Goal: Information Seeking & Learning: Check status

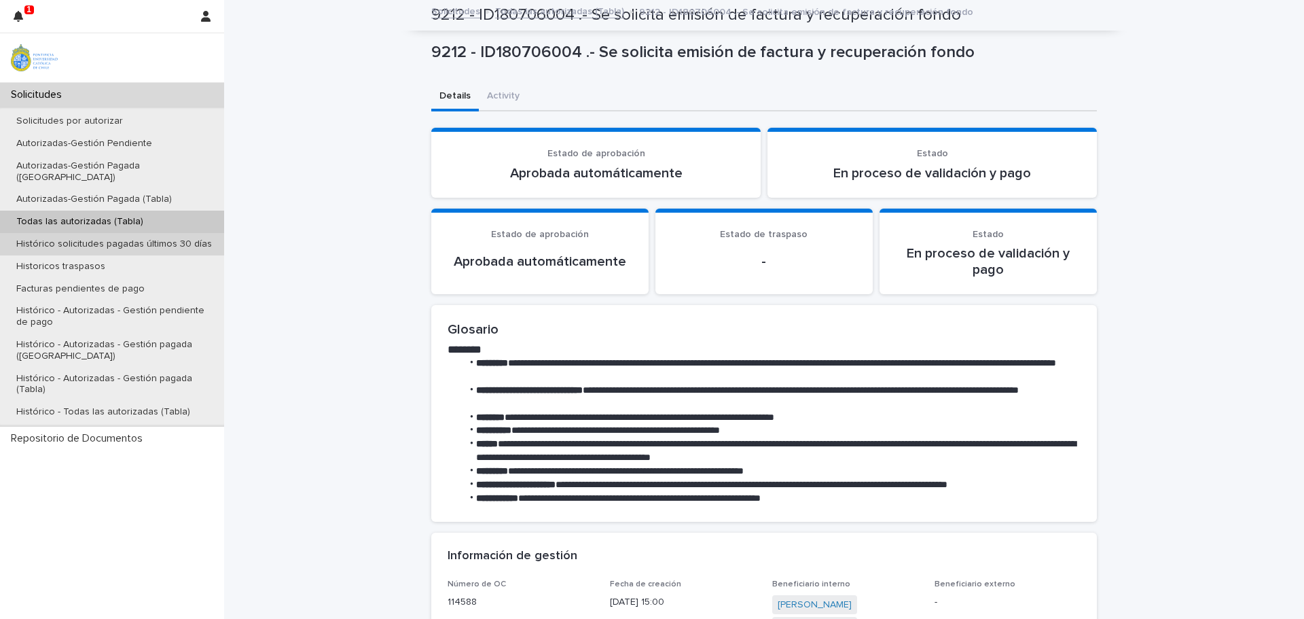
scroll to position [476, 0]
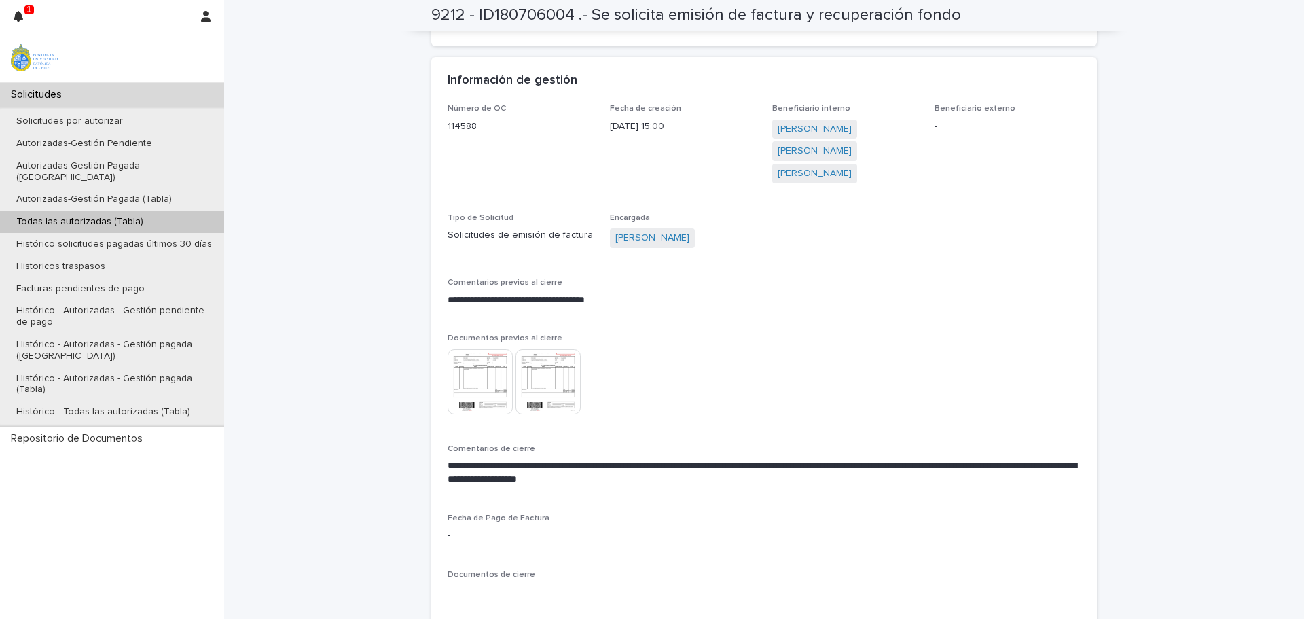
click at [86, 216] on p "Todas las autorizadas (Tabla)" at bounding box center [79, 222] width 149 height 12
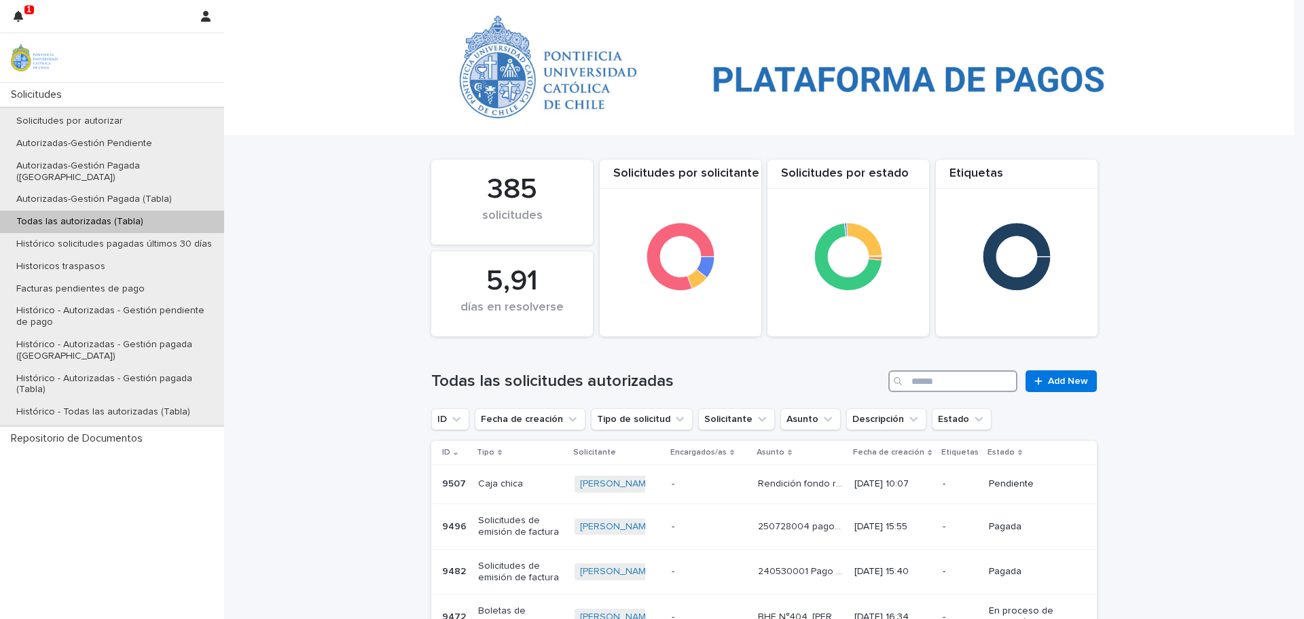
click at [912, 380] on input "Search" at bounding box center [953, 381] width 129 height 22
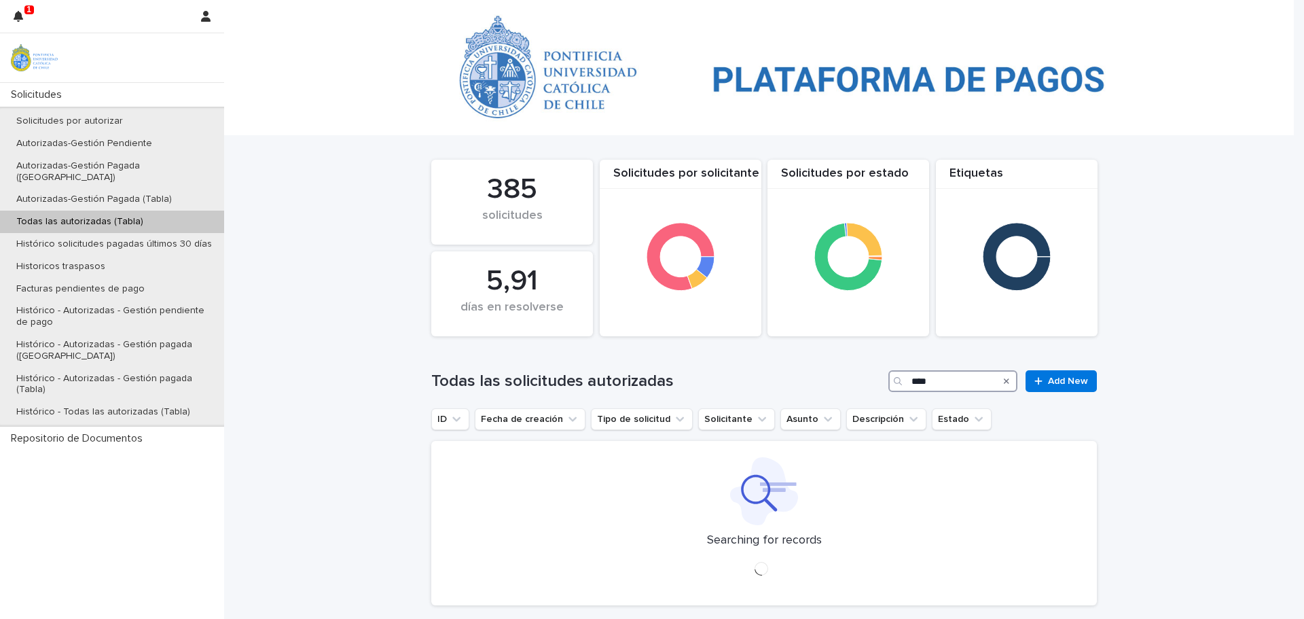
type input "****"
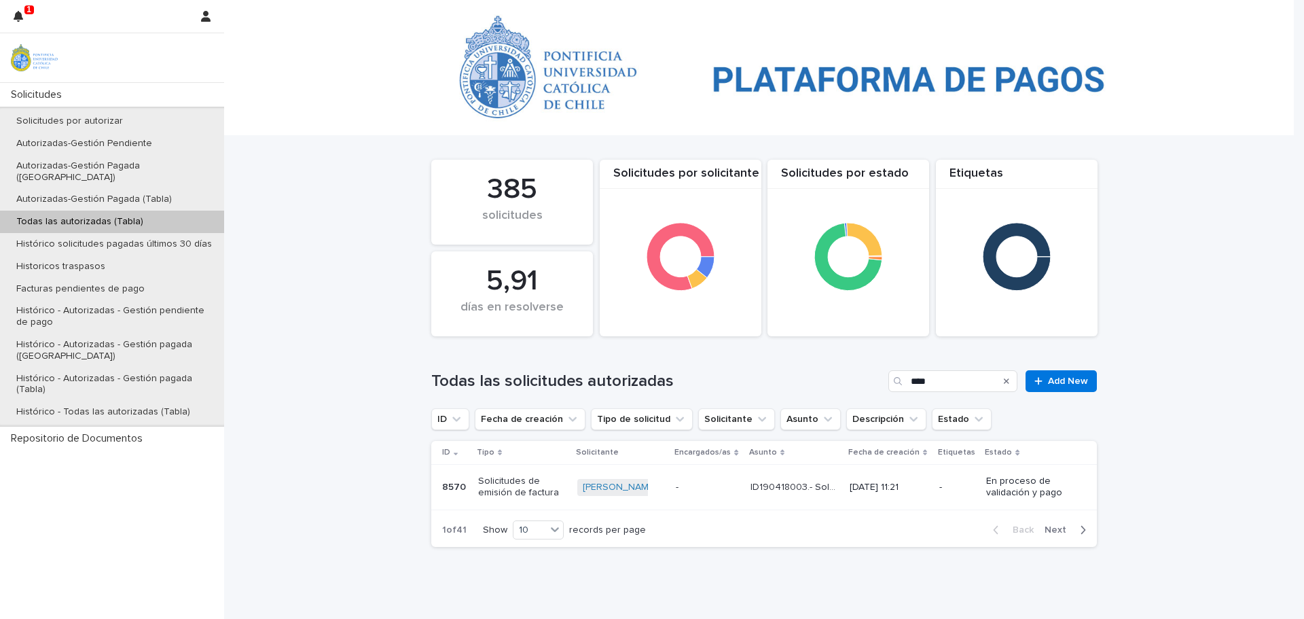
click at [448, 482] on p "8570" at bounding box center [455, 486] width 26 height 14
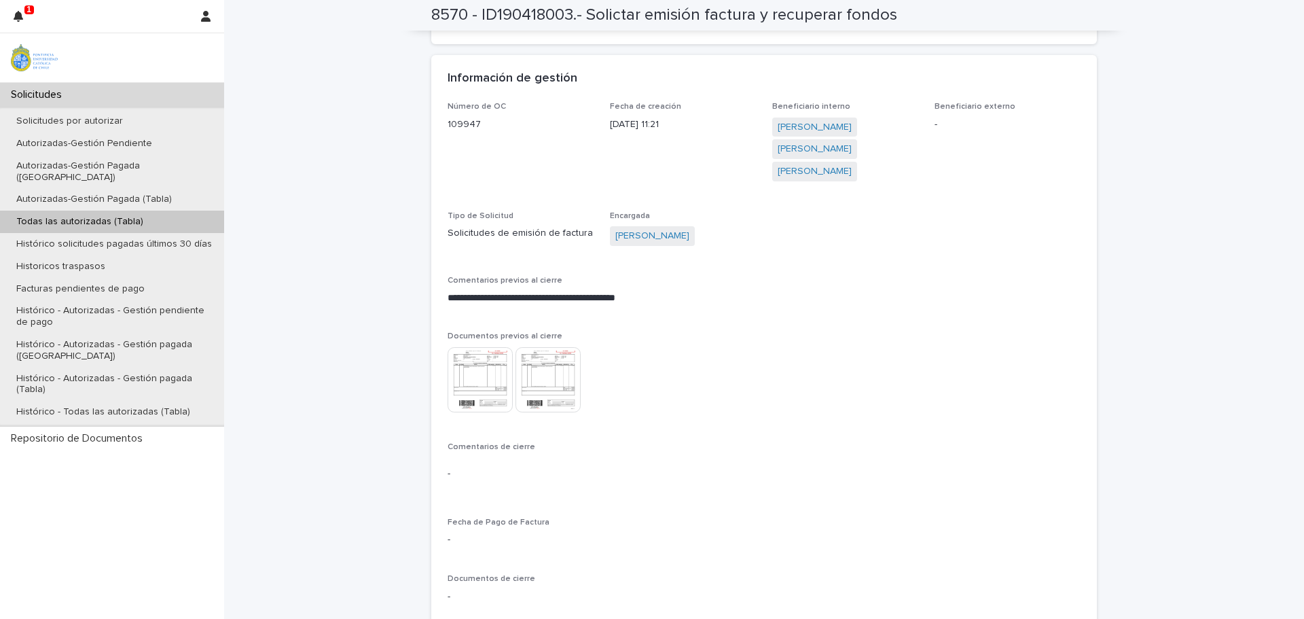
scroll to position [476, 0]
click at [482, 361] on img at bounding box center [480, 381] width 65 height 65
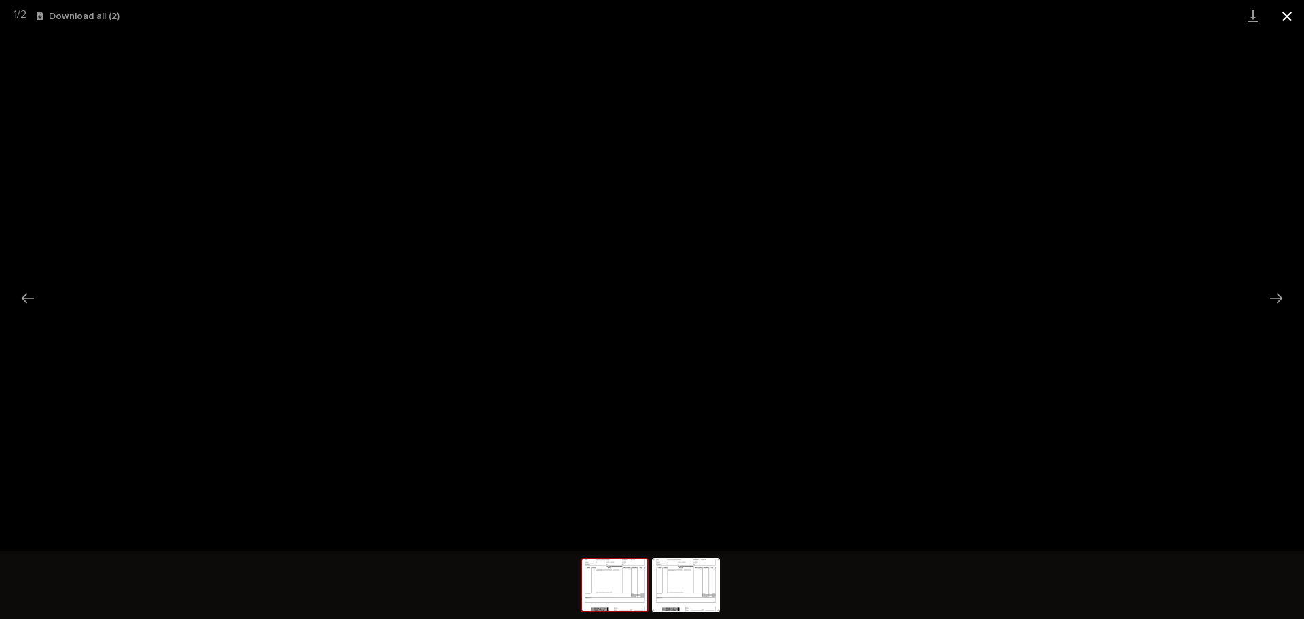
click at [1285, 20] on button "Close gallery" at bounding box center [1287, 16] width 34 height 32
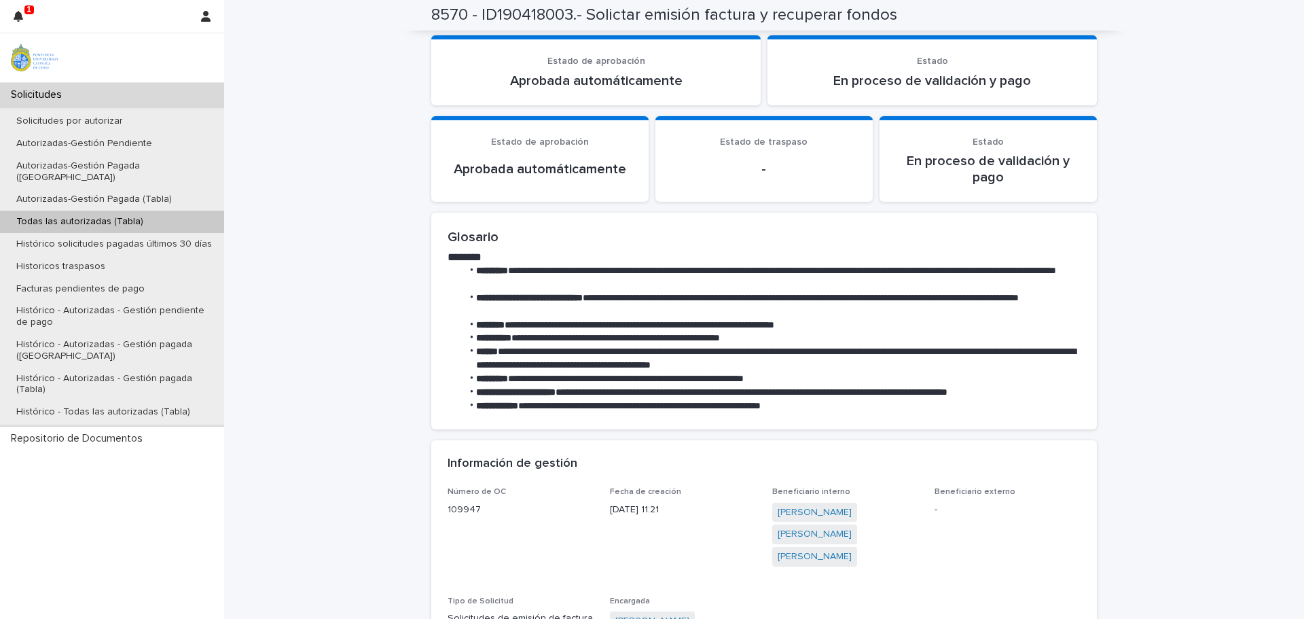
scroll to position [80, 0]
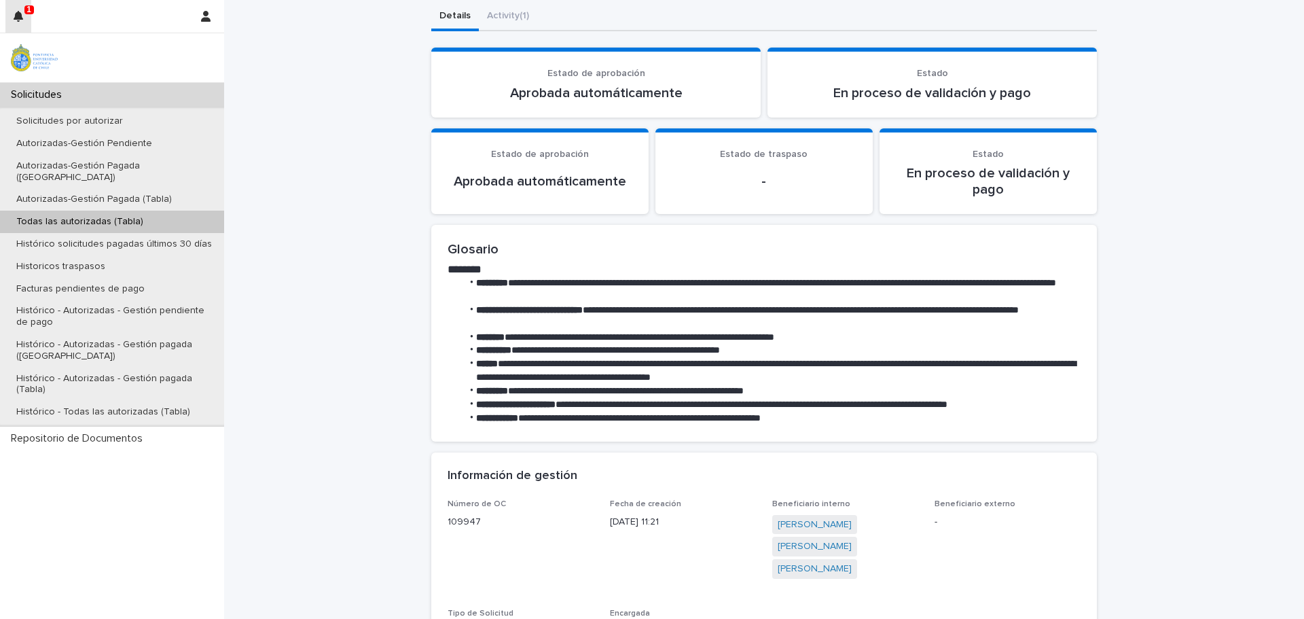
click at [18, 15] on icon "button" at bounding box center [19, 16] width 10 height 11
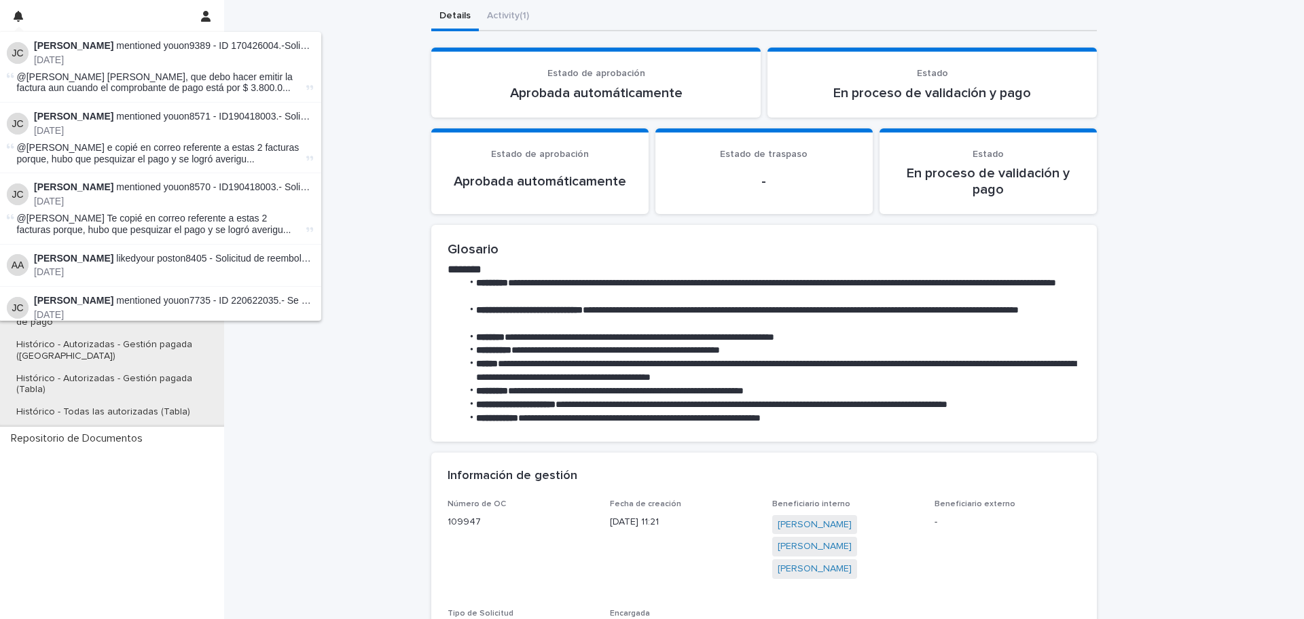
click at [184, 211] on li "[PERSON_NAME] mentioned you on 8570 - ID190418003.- Solictar emisión factura y …" at bounding box center [160, 208] width 323 height 71
click at [184, 210] on li "[PERSON_NAME] mentioned you on 8570 - ID190418003.- Solictar emisión factura y …" at bounding box center [160, 208] width 323 height 71
click at [283, 189] on link "8570 - ID190418003.- Solictar emisión factura y recuperar fondos" at bounding box center [328, 186] width 276 height 11
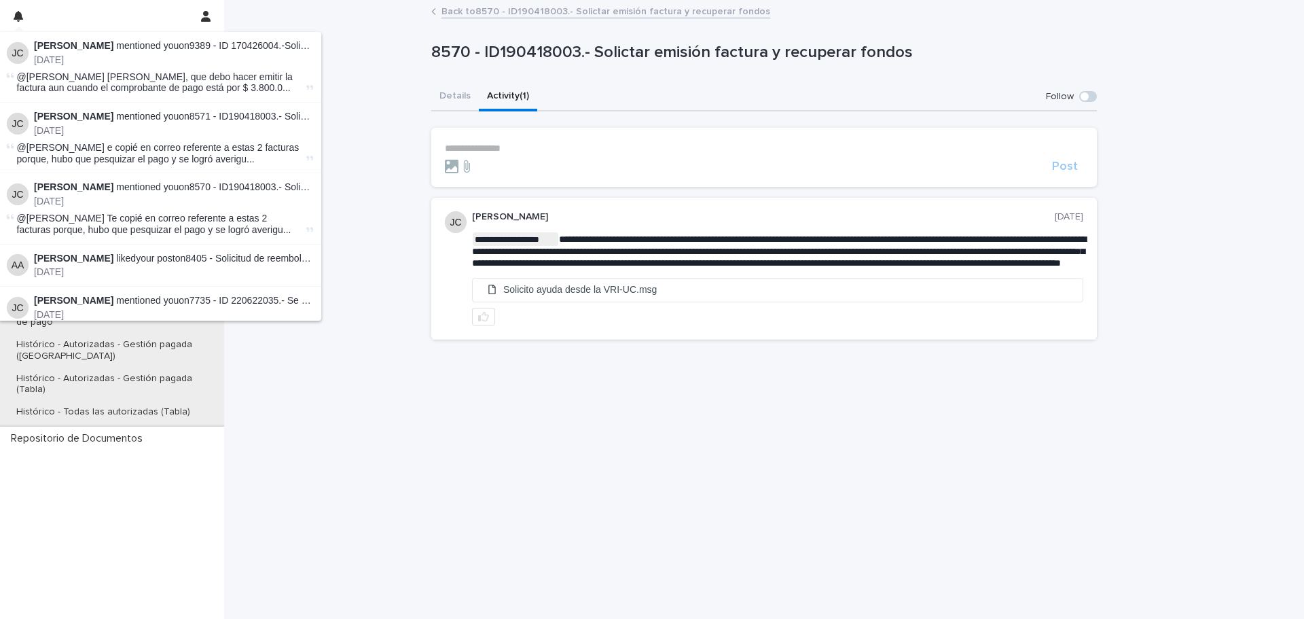
click at [340, 397] on div "**********" at bounding box center [764, 310] width 1080 height 618
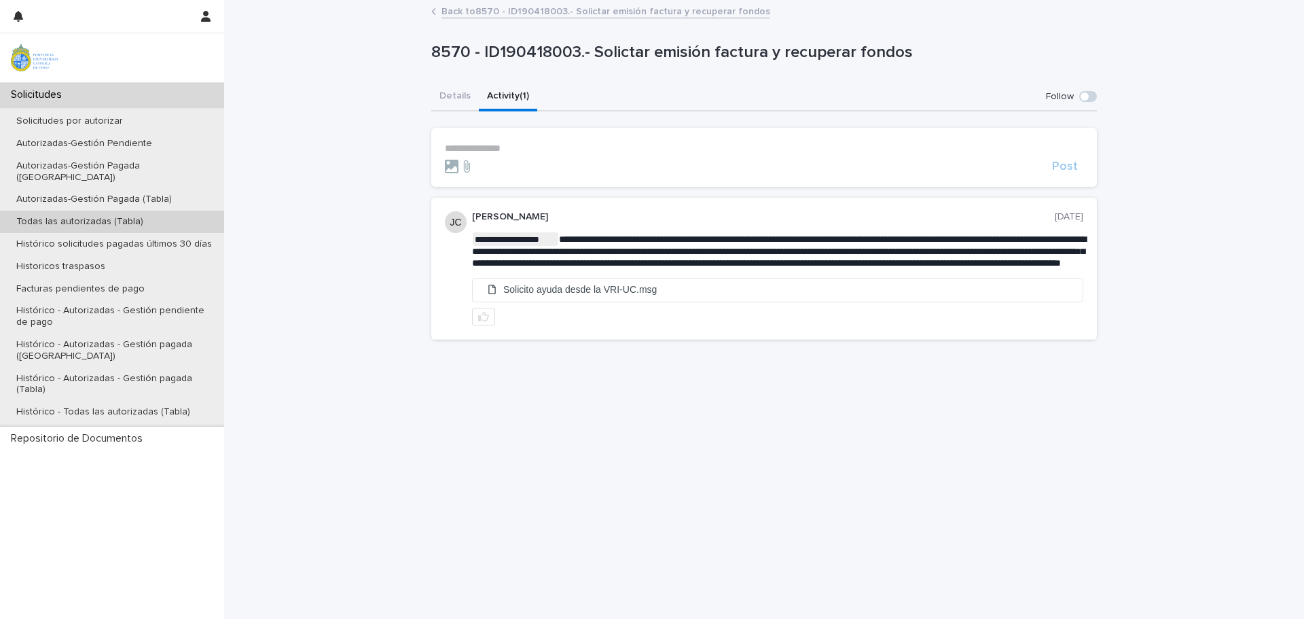
click at [50, 216] on p "Todas las autorizadas (Tabla)" at bounding box center [79, 222] width 149 height 12
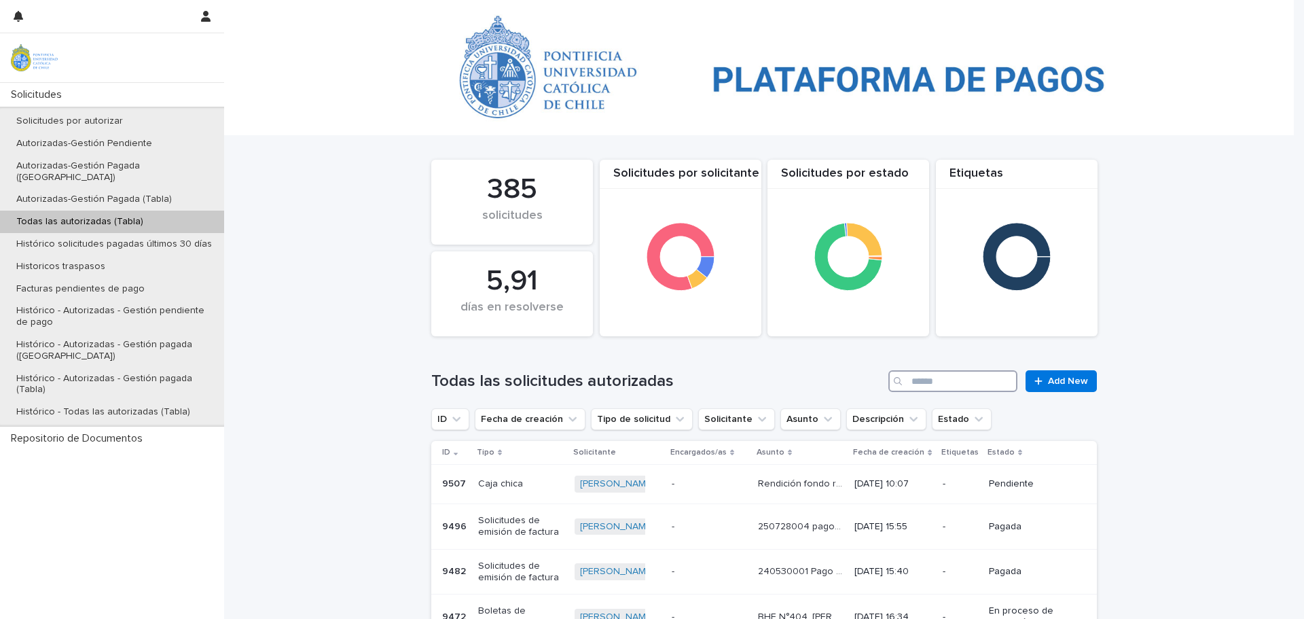
click at [927, 374] on input "Search" at bounding box center [953, 381] width 129 height 22
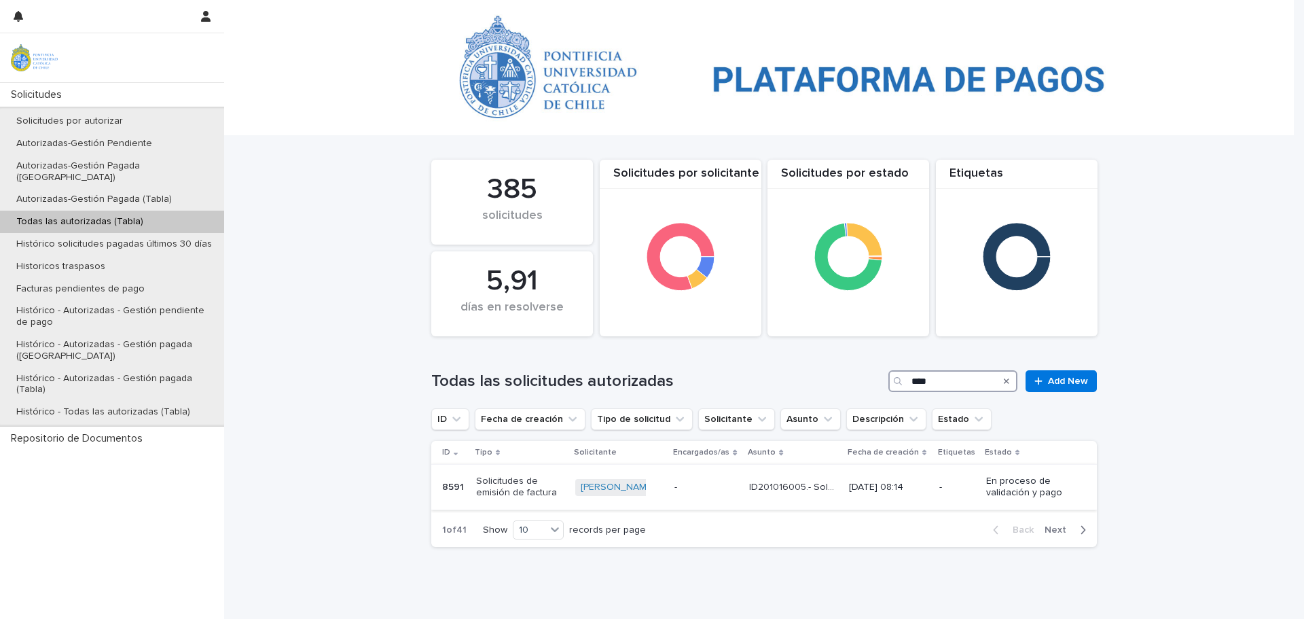
type input "****"
click at [445, 486] on p "8591" at bounding box center [454, 486] width 24 height 14
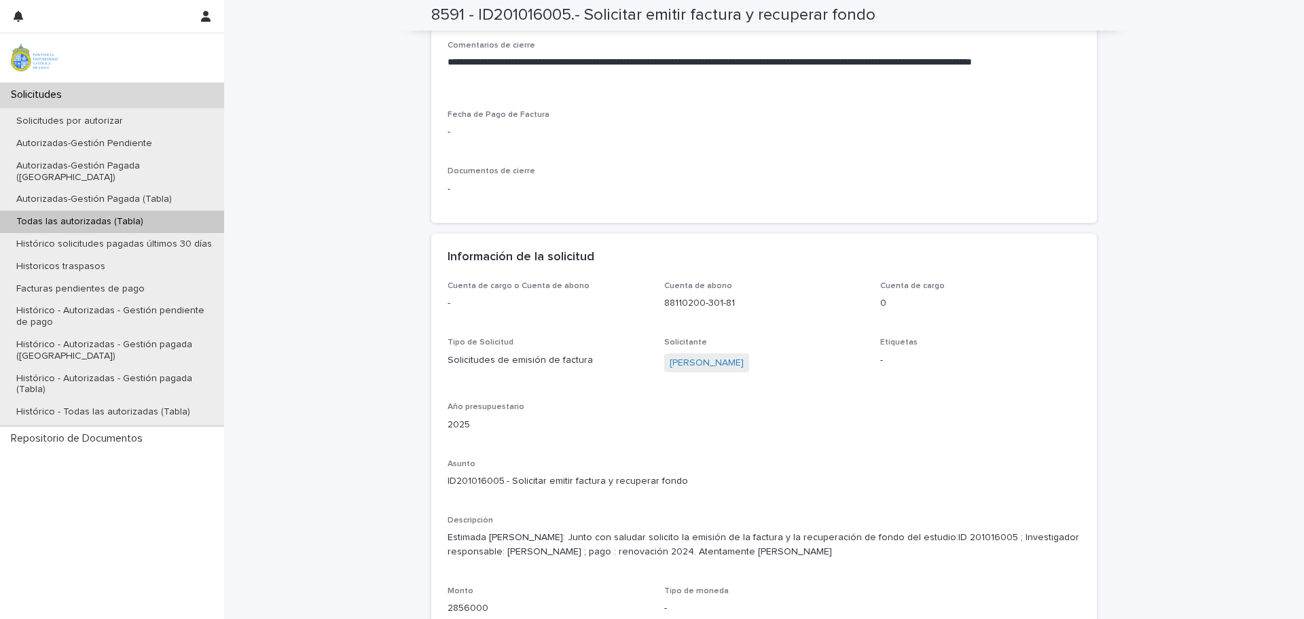
scroll to position [883, 0]
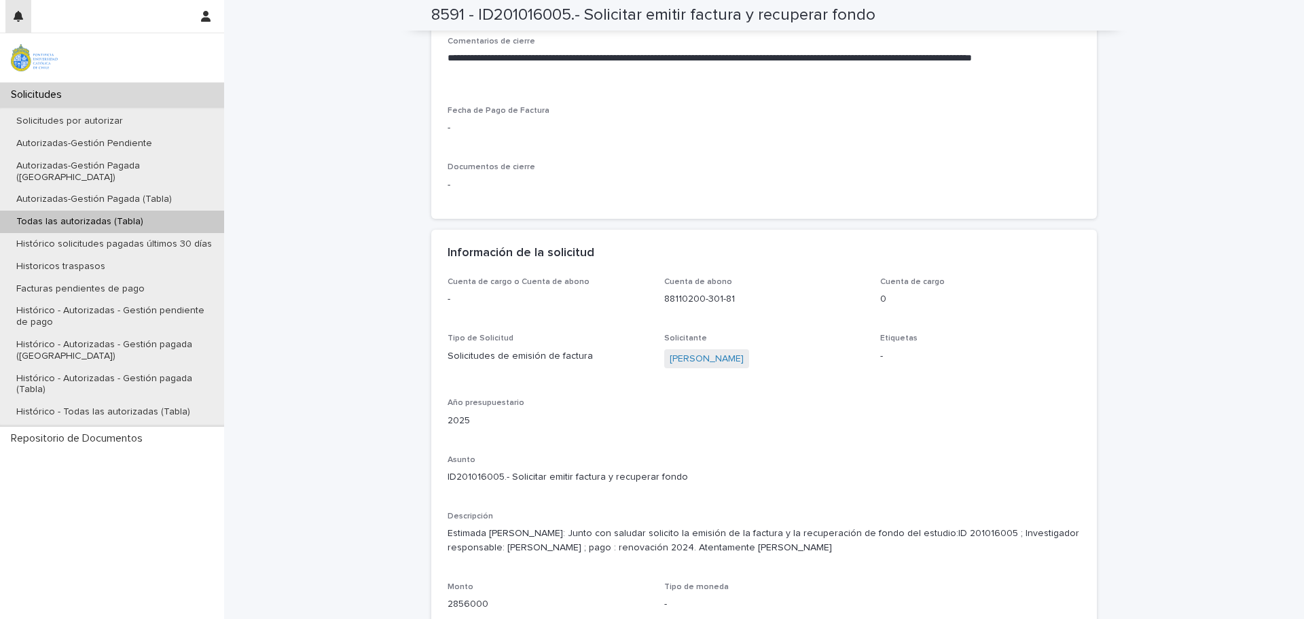
click at [16, 13] on icon "button" at bounding box center [19, 16] width 10 height 11
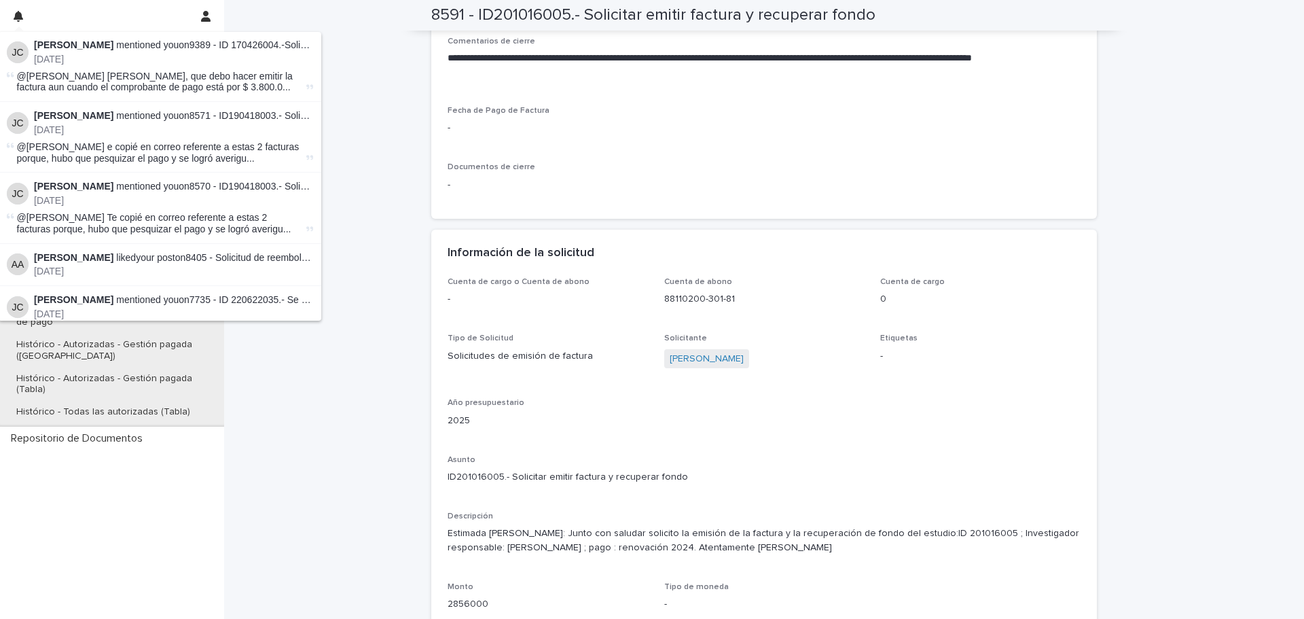
scroll to position [0, 0]
click at [183, 82] on span "@[PERSON_NAME] Hola [PERSON_NAME], que debo hacer emitir la factura aun cuando …" at bounding box center [160, 82] width 287 height 23
click at [58, 48] on strong "[PERSON_NAME]" at bounding box center [73, 45] width 79 height 11
click at [242, 46] on link "9389 - ID 170426004.-Solicitar factura y recuperar fondos" at bounding box center [311, 45] width 243 height 11
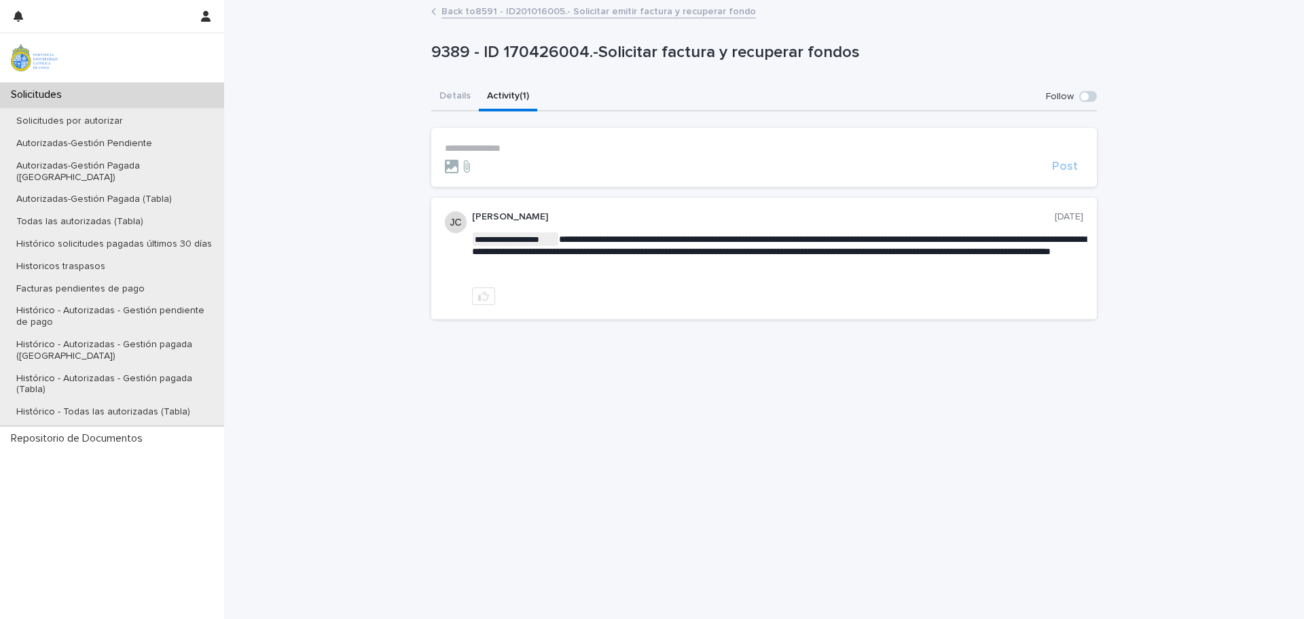
click at [457, 49] on p "9389 - ID 170426004.-Solicitar factura y recuperar fondos" at bounding box center [761, 53] width 660 height 20
